Goal: Task Accomplishment & Management: Manage account settings

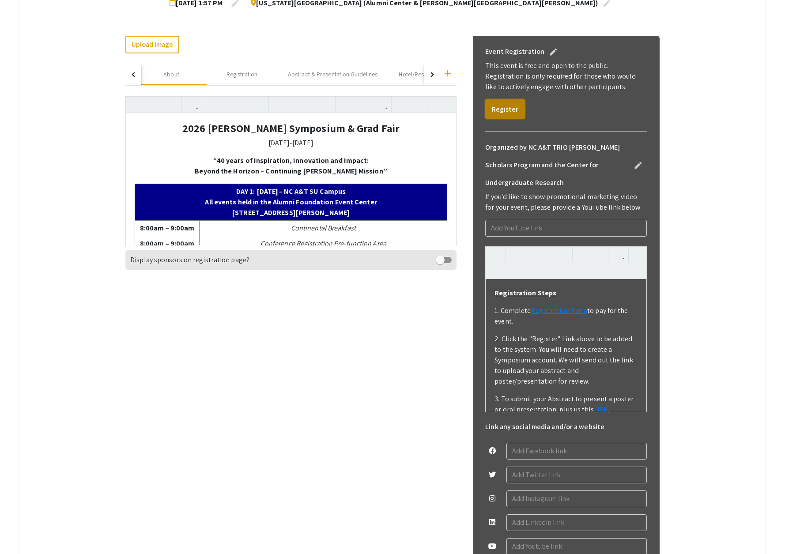
click at [504, 113] on button "Register" at bounding box center [505, 108] width 40 height 19
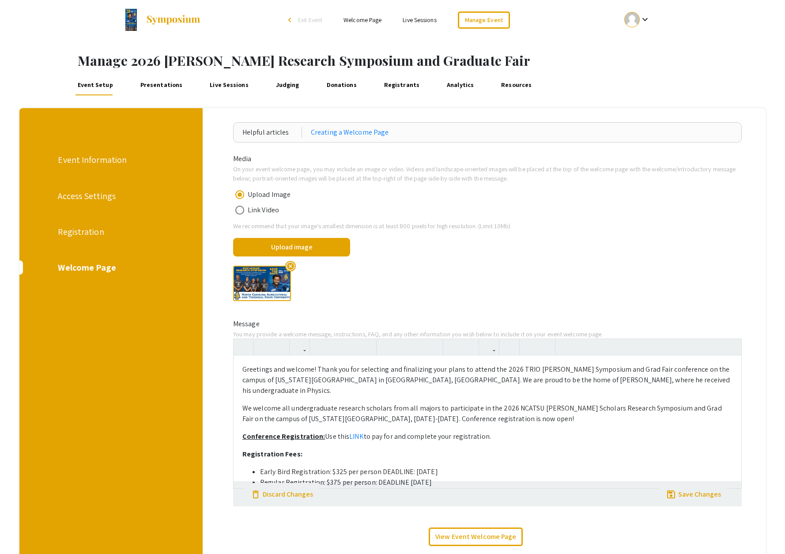
scroll to position [564, 0]
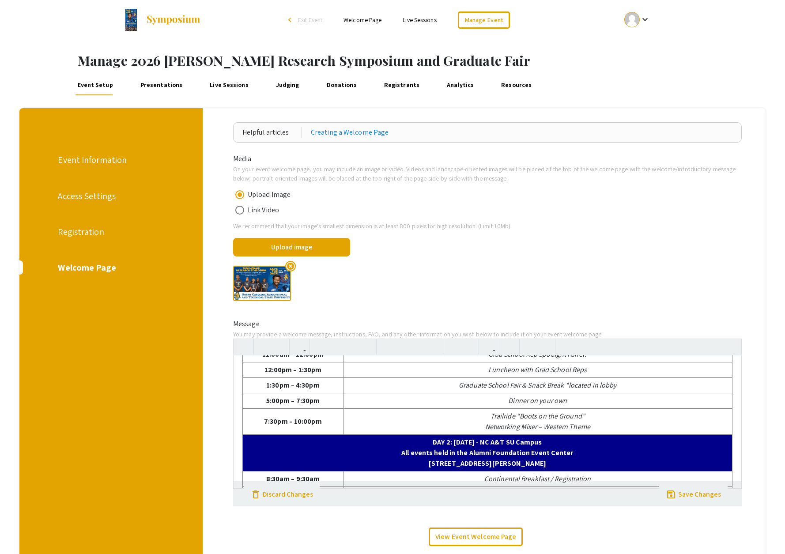
click at [83, 232] on div "Registration" at bounding box center [110, 231] width 105 height 13
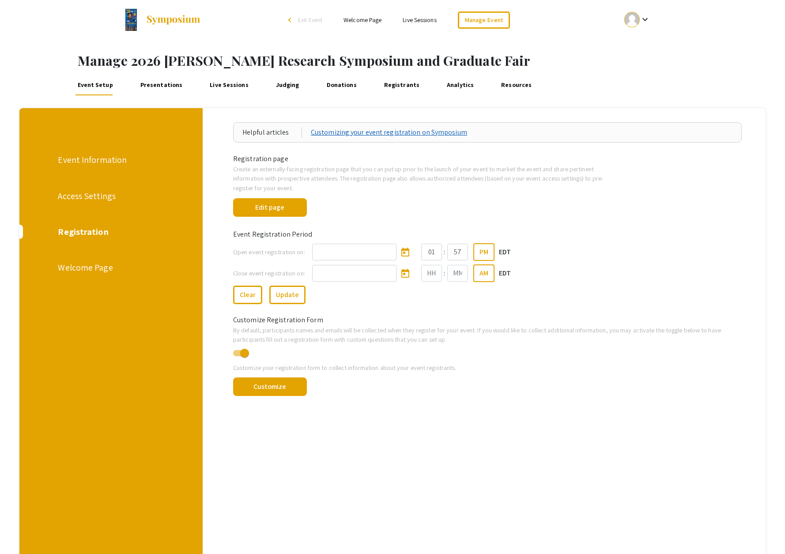
click at [387, 133] on link "Customizing your event registration on Symposium" at bounding box center [389, 132] width 156 height 11
click at [351, 253] on input at bounding box center [354, 252] width 84 height 17
click at [400, 254] on icon "Open calendar" at bounding box center [405, 252] width 11 height 11
click at [345, 354] on div "13" at bounding box center [343, 353] width 16 height 16
type input "10/13/2025"
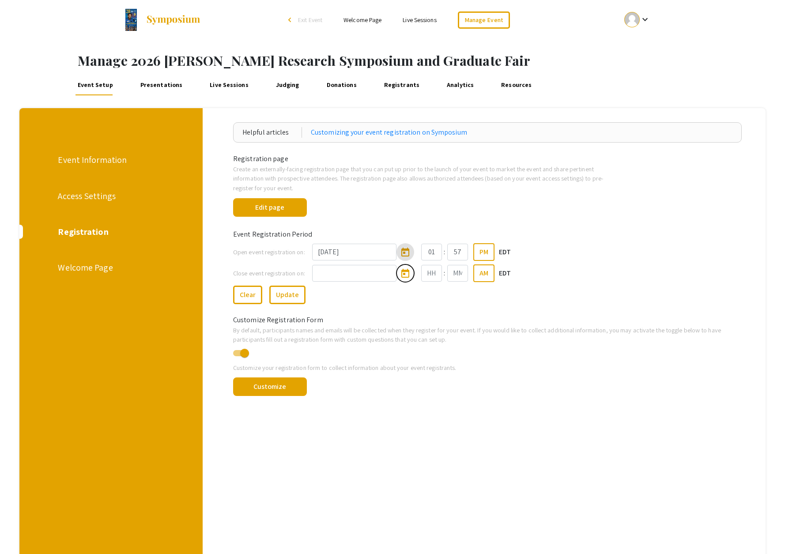
click at [402, 273] on icon "Open calendar" at bounding box center [406, 273] width 8 height 9
click at [431, 301] on button "Next month" at bounding box center [433, 300] width 18 height 18
click at [345, 410] on div "26" at bounding box center [343, 409] width 16 height 16
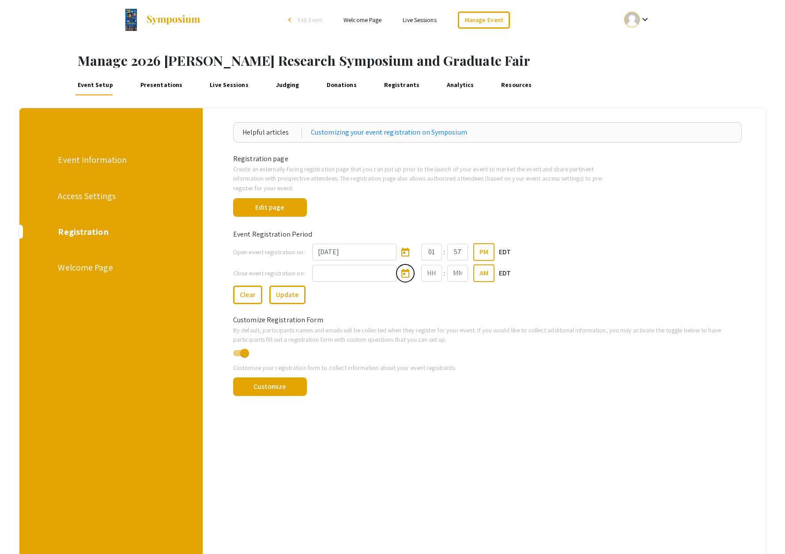
type input "1/26/2026"
click at [423, 272] on input "Hours" at bounding box center [431, 273] width 21 height 17
type input "01"
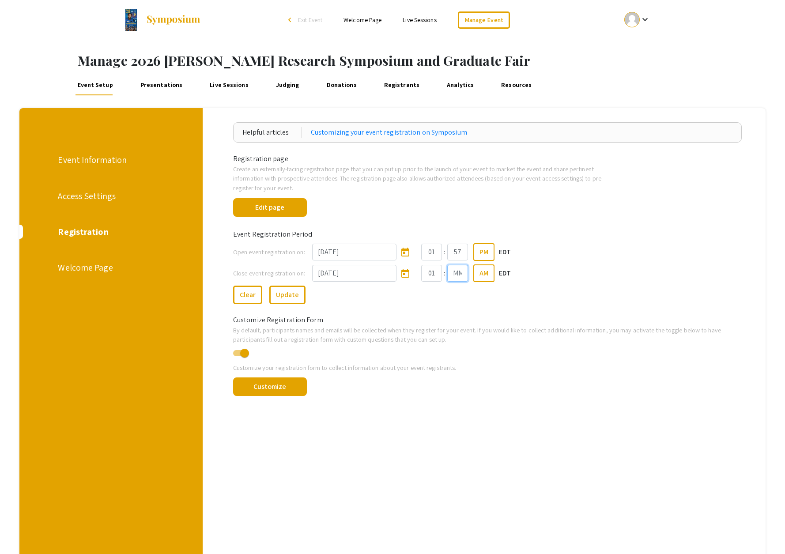
click at [448, 272] on input "Minutes" at bounding box center [457, 273] width 21 height 17
type input "00"
click at [480, 275] on button "AM" at bounding box center [484, 274] width 21 height 18
click at [413, 302] on div "Clear Update" at bounding box center [488, 293] width 522 height 22
click at [296, 296] on button "Update" at bounding box center [287, 295] width 36 height 19
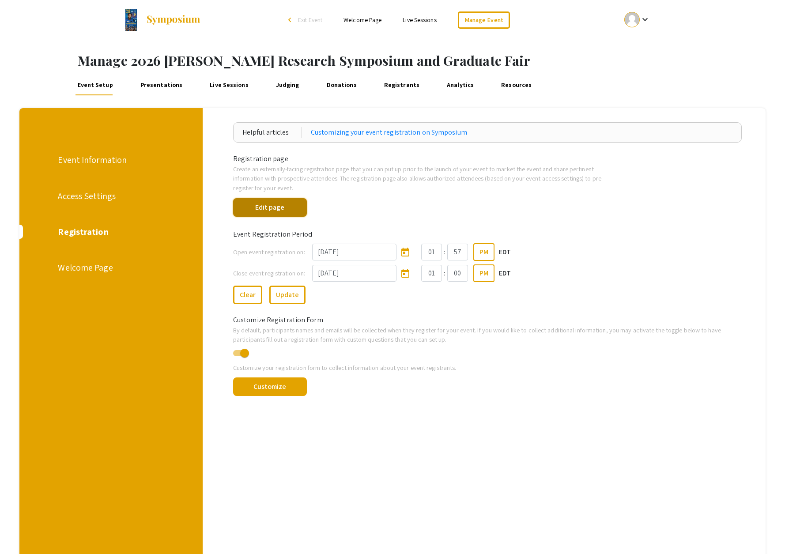
click at [276, 207] on button "Edit page" at bounding box center [270, 207] width 74 height 19
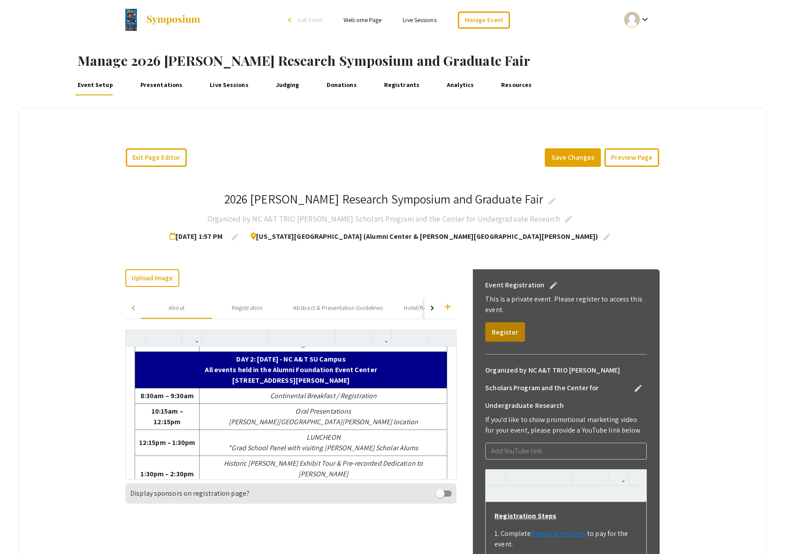
drag, startPoint x: 605, startPoint y: 302, endPoint x: 521, endPoint y: 323, distance: 86.6
click at [565, 309] on p "This is a private event. Please register to access this event." at bounding box center [566, 304] width 162 height 21
click at [514, 327] on button "Register" at bounding box center [505, 331] width 40 height 19
click at [497, 17] on link "Manage Event" at bounding box center [484, 19] width 52 height 17
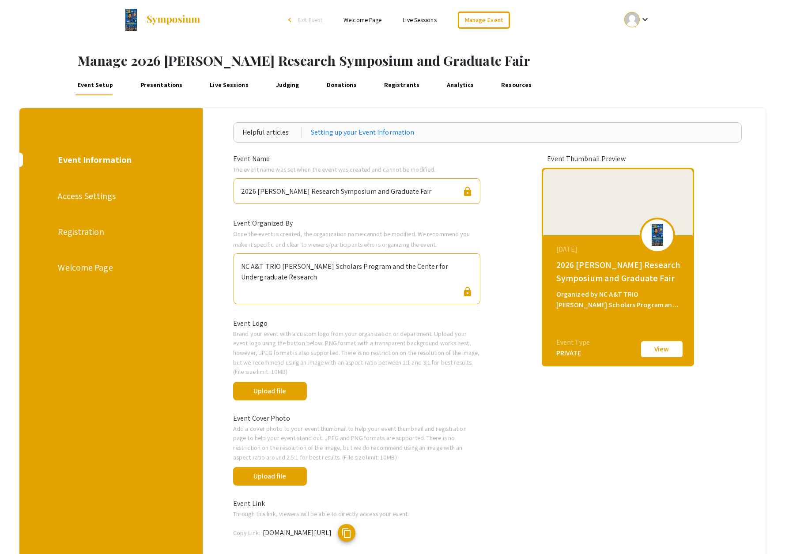
click at [106, 160] on div "Event Information" at bounding box center [110, 159] width 105 height 13
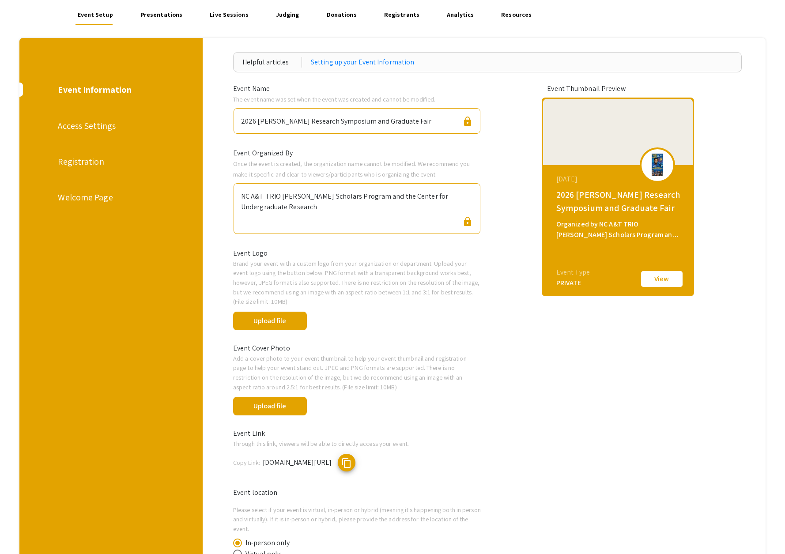
scroll to position [65, 0]
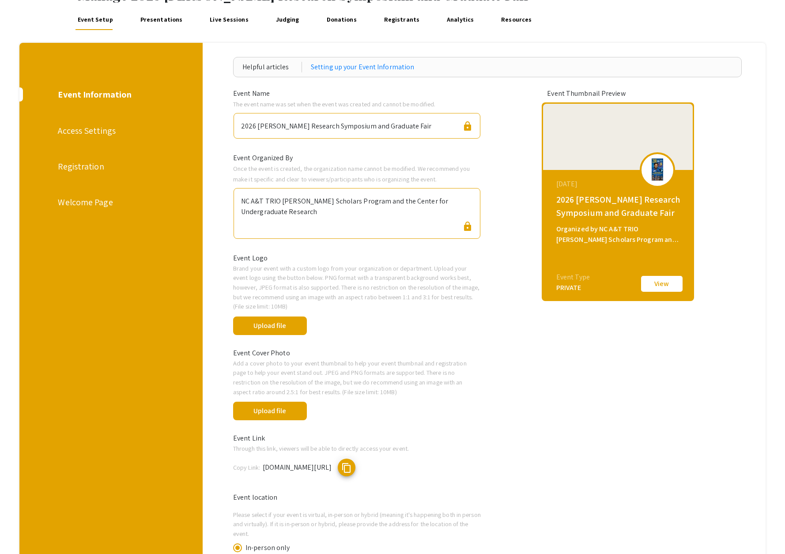
click at [103, 133] on div "Access Settings" at bounding box center [110, 130] width 105 height 13
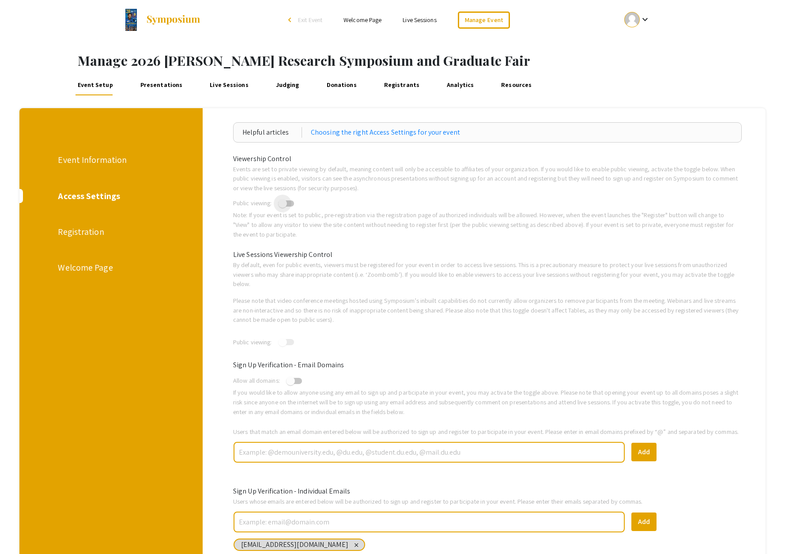
click at [289, 203] on span at bounding box center [286, 204] width 16 height 6
click at [283, 207] on input "checkbox" at bounding box center [282, 207] width 0 height 0
checkbox input "true"
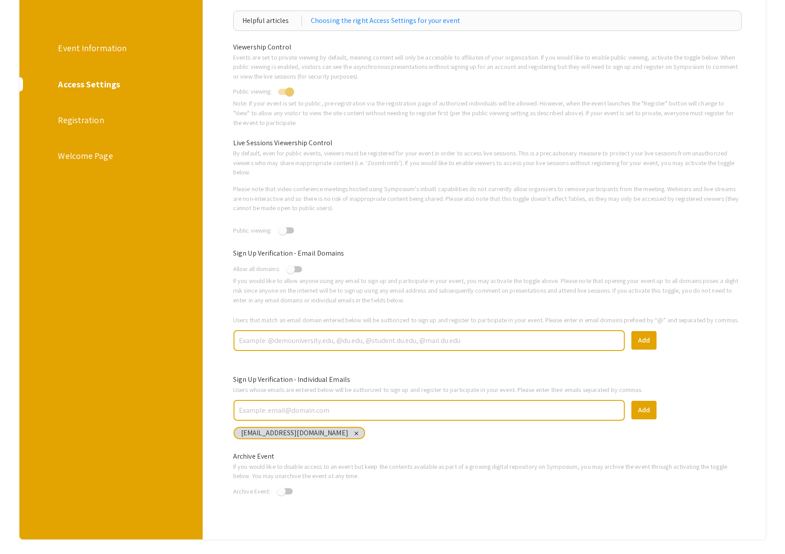
scroll to position [160, 0]
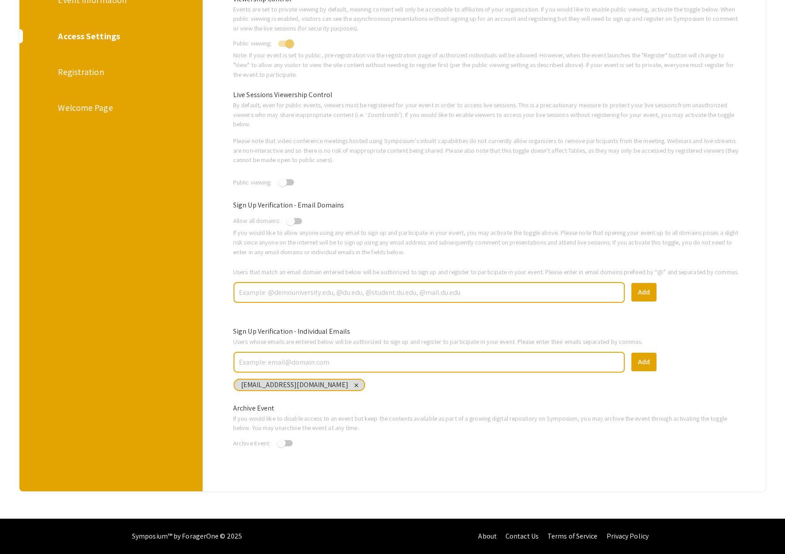
click at [298, 222] on span at bounding box center [294, 221] width 16 height 6
click at [291, 224] on input "checkbox" at bounding box center [290, 224] width 0 height 0
checkbox input "true"
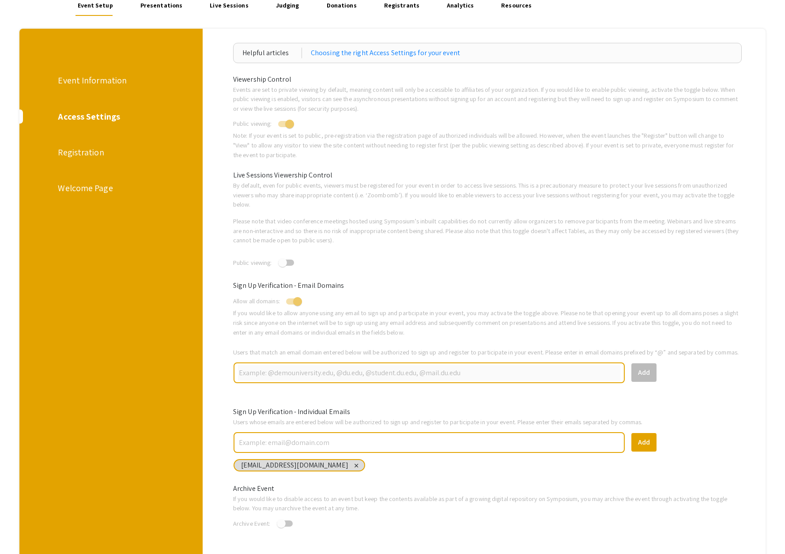
scroll to position [0, 0]
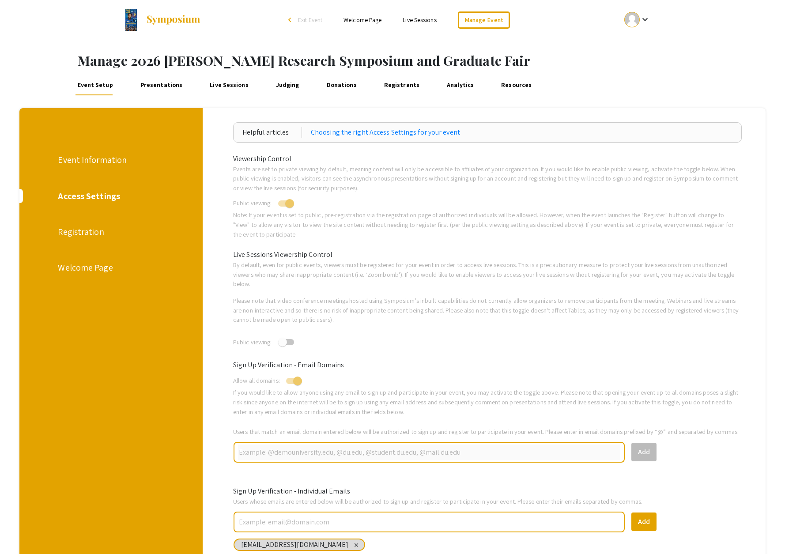
click at [77, 231] on div "Registration" at bounding box center [110, 231] width 105 height 13
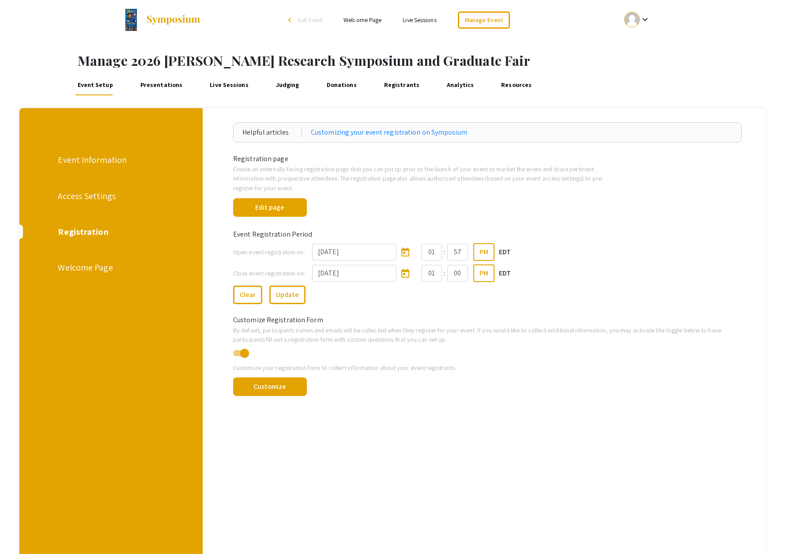
click at [95, 268] on div "Welcome Page" at bounding box center [110, 267] width 105 height 13
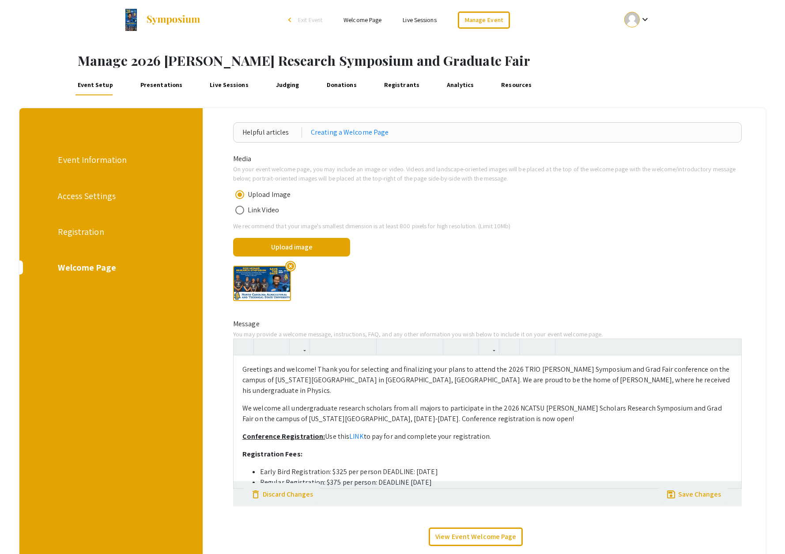
click at [95, 234] on div "Registration" at bounding box center [110, 231] width 105 height 13
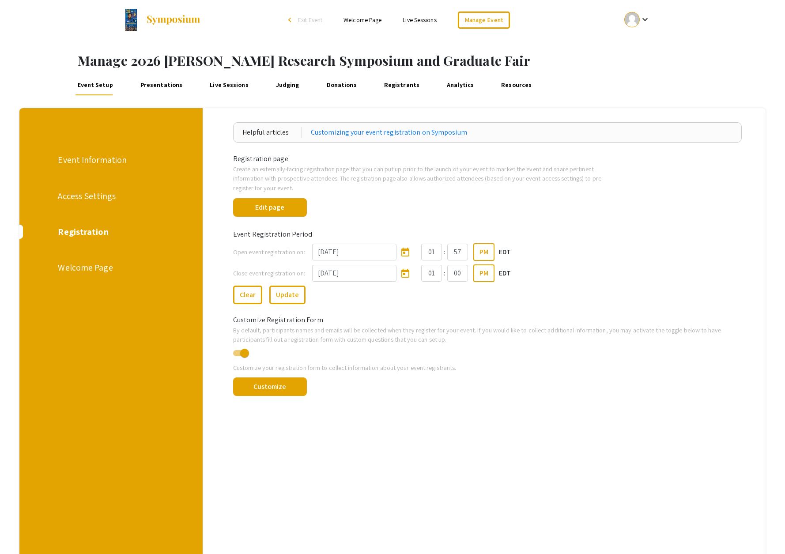
click at [99, 200] on div "Access Settings" at bounding box center [110, 196] width 105 height 13
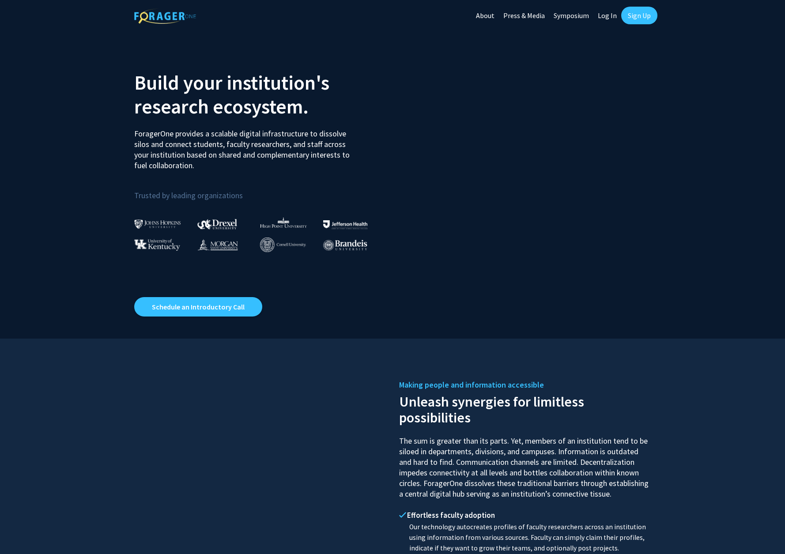
click at [578, 15] on link "Symposium" at bounding box center [572, 15] width 44 height 31
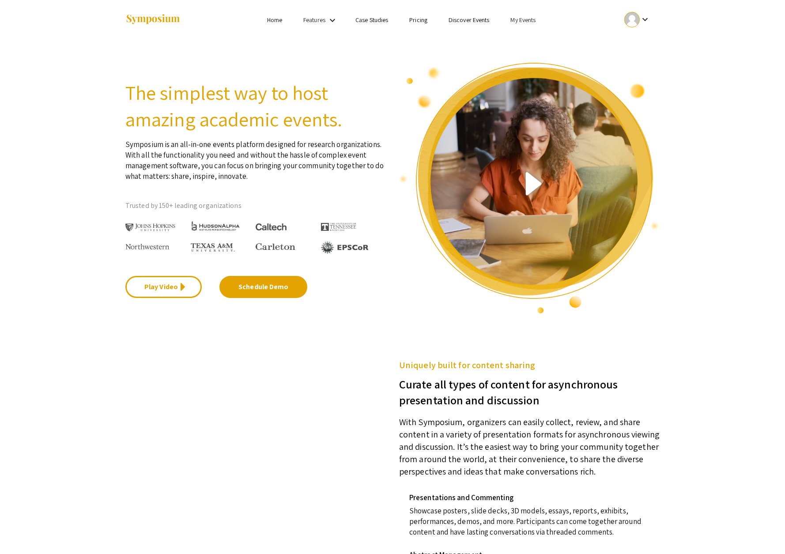
click at [473, 21] on link "Discover Events" at bounding box center [469, 20] width 41 height 8
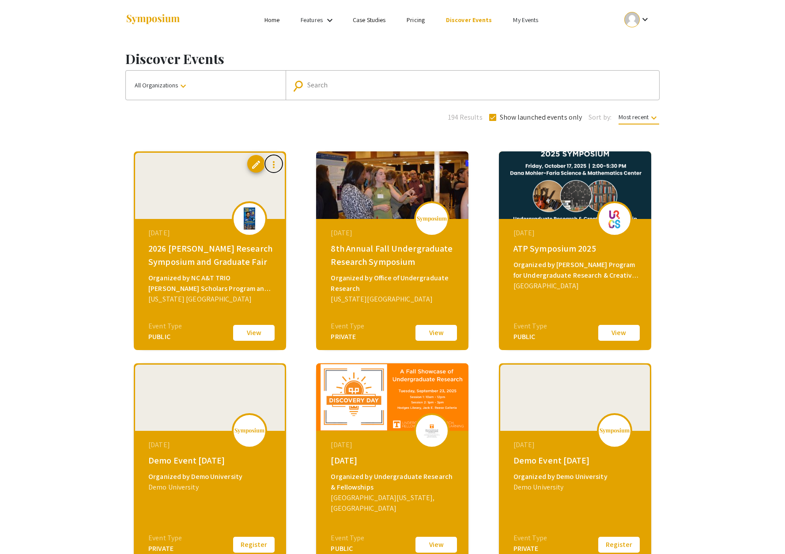
click at [276, 164] on mat-icon "more_vert" at bounding box center [274, 164] width 11 height 11
click at [321, 139] on div at bounding box center [392, 277] width 785 height 554
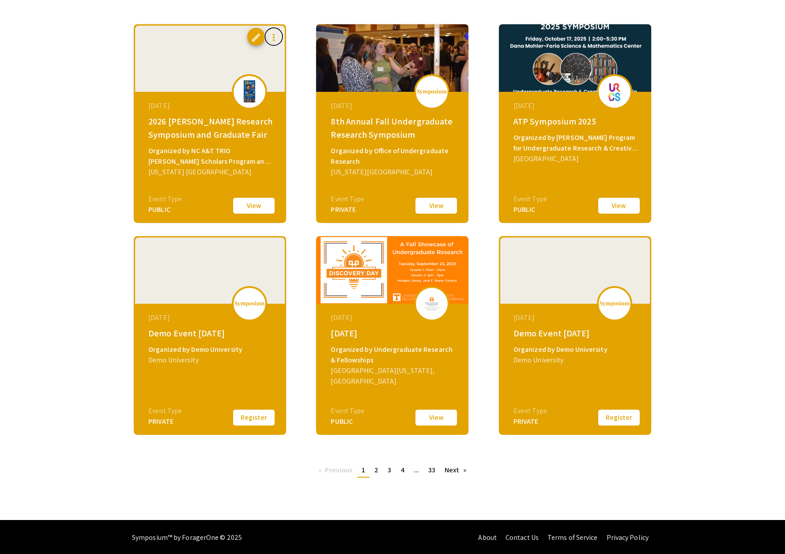
scroll to position [129, 0]
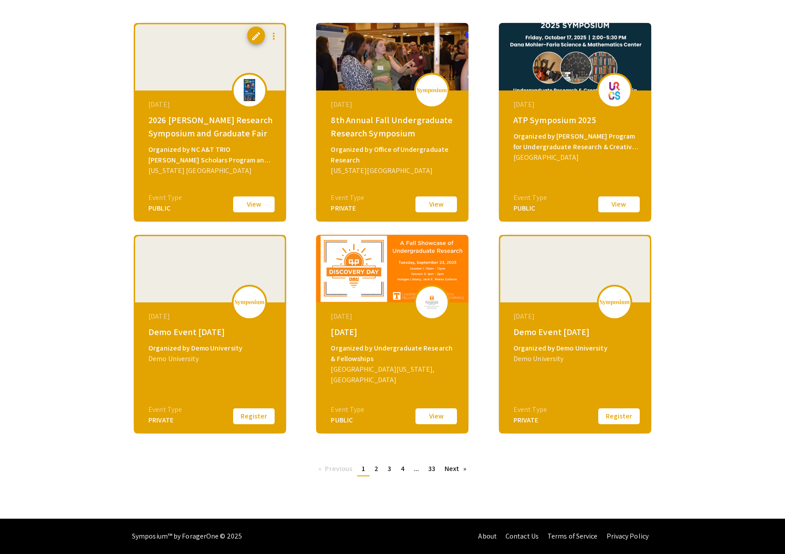
drag, startPoint x: 250, startPoint y: 140, endPoint x: 249, endPoint y: 119, distance: 20.8
click at [250, 139] on div "[DATE] 2026 [PERSON_NAME] Research Symposium and Graduate Fair Organized by NC …" at bounding box center [211, 146] width 152 height 110
click at [254, 34] on span "edit" at bounding box center [256, 36] width 11 height 11
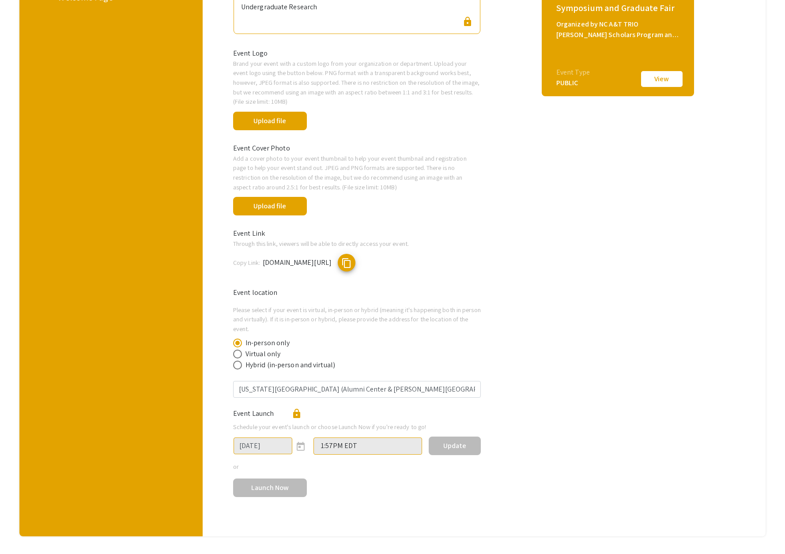
scroll to position [272, 0]
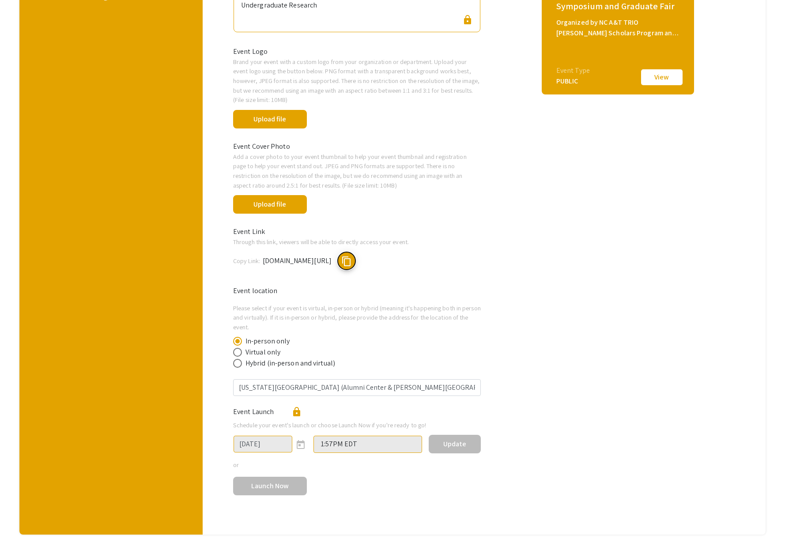
click at [352, 259] on span "content_copy" at bounding box center [346, 261] width 11 height 11
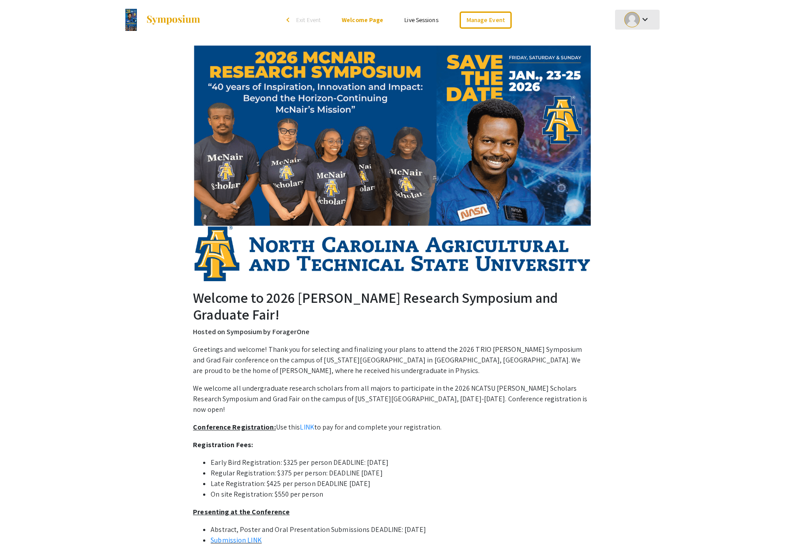
click at [638, 22] on div at bounding box center [632, 19] width 15 height 15
click at [635, 87] on button "Sign out" at bounding box center [642, 86] width 54 height 21
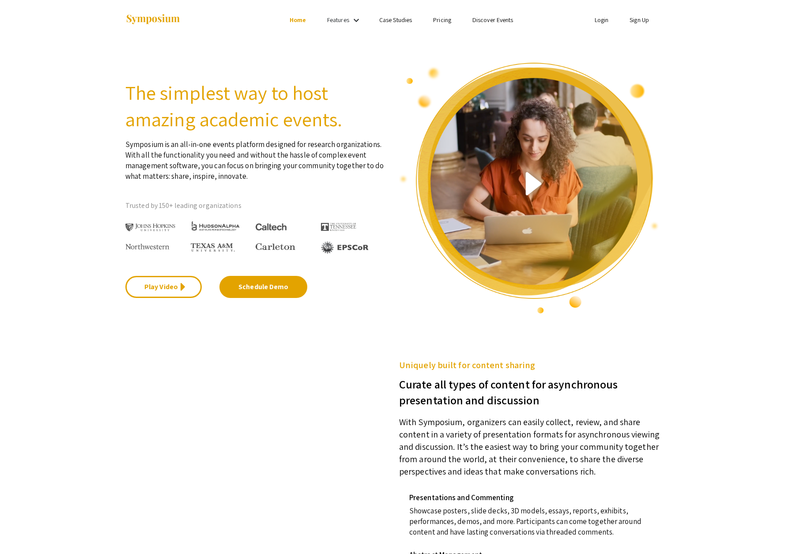
click at [490, 18] on link "Discover Events" at bounding box center [493, 20] width 41 height 8
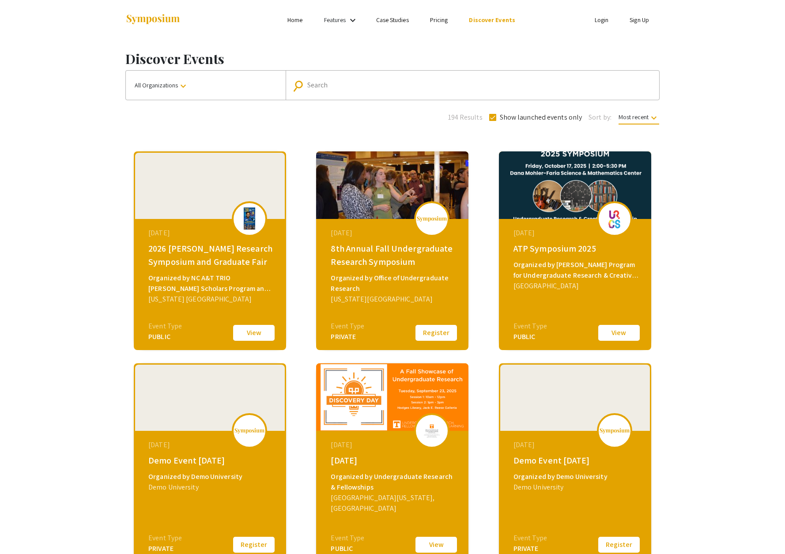
click at [259, 315] on div "October 14, 2025 2026 Ronald E. McNair Research Symposium and Graduate Fair Org…" at bounding box center [211, 274] width 152 height 110
click at [257, 331] on button "View" at bounding box center [254, 333] width 44 height 19
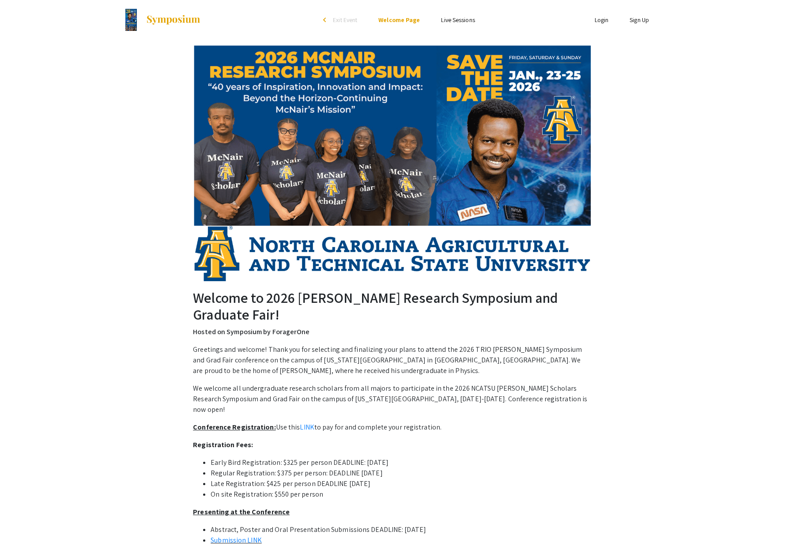
click at [601, 22] on link "Login" at bounding box center [602, 20] width 14 height 8
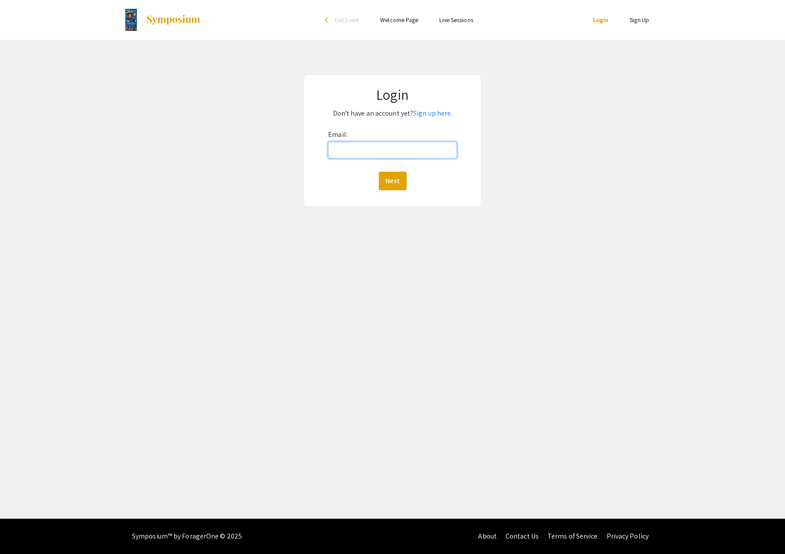
click at [421, 144] on input "Email:" at bounding box center [392, 150] width 129 height 17
type input "jnwebb@ncat.edu"
click at [393, 186] on button "Next" at bounding box center [393, 181] width 28 height 19
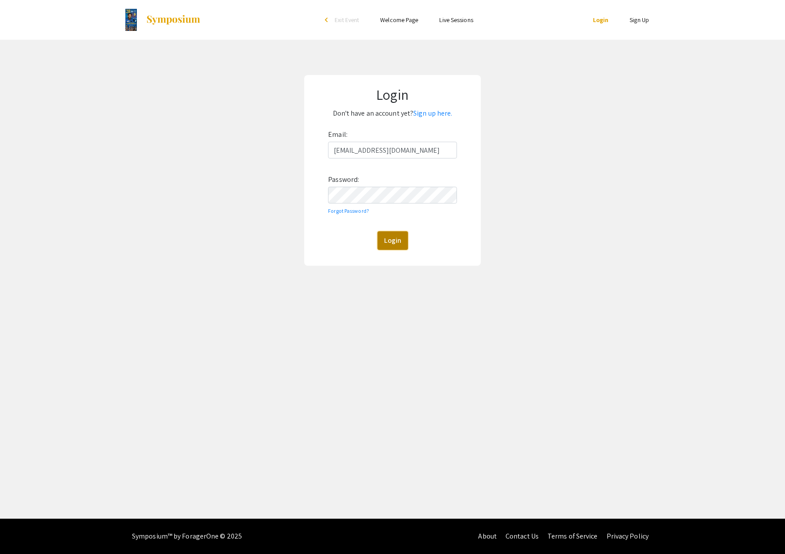
click at [393, 238] on button "Login" at bounding box center [393, 240] width 30 height 19
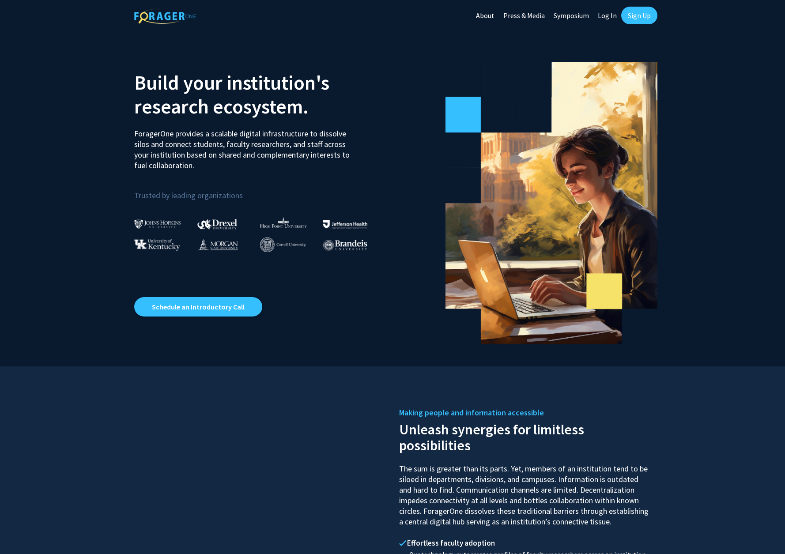
click at [575, 18] on link "Symposium" at bounding box center [572, 15] width 44 height 31
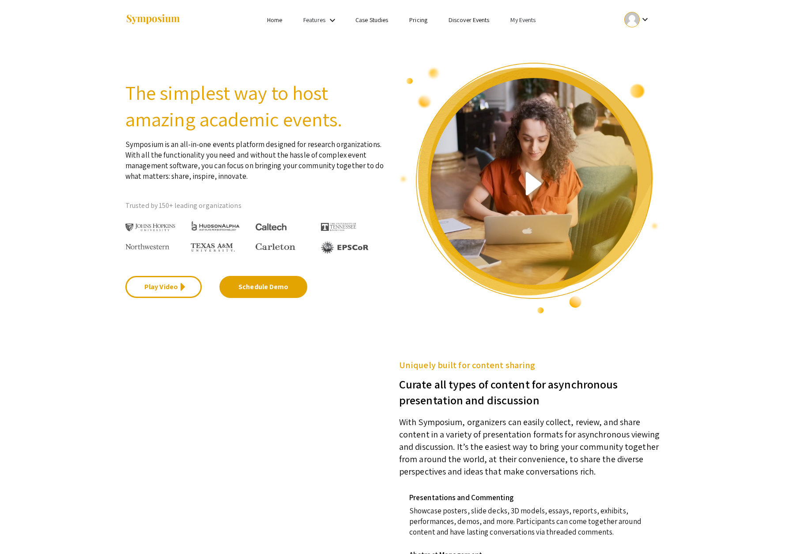
click at [456, 23] on link "Discover Events" at bounding box center [469, 20] width 41 height 8
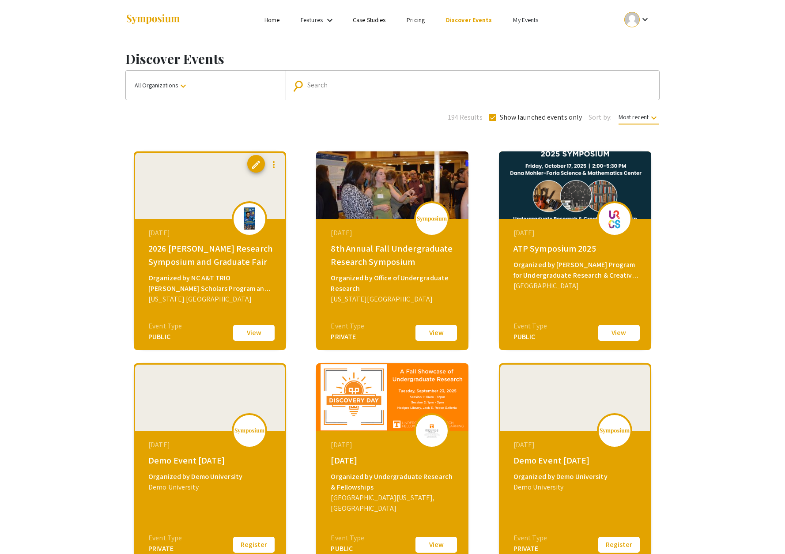
click at [258, 263] on div "2026 [PERSON_NAME] Research Symposium and Graduate Fair" at bounding box center [210, 255] width 125 height 27
